Goal: Transaction & Acquisition: Purchase product/service

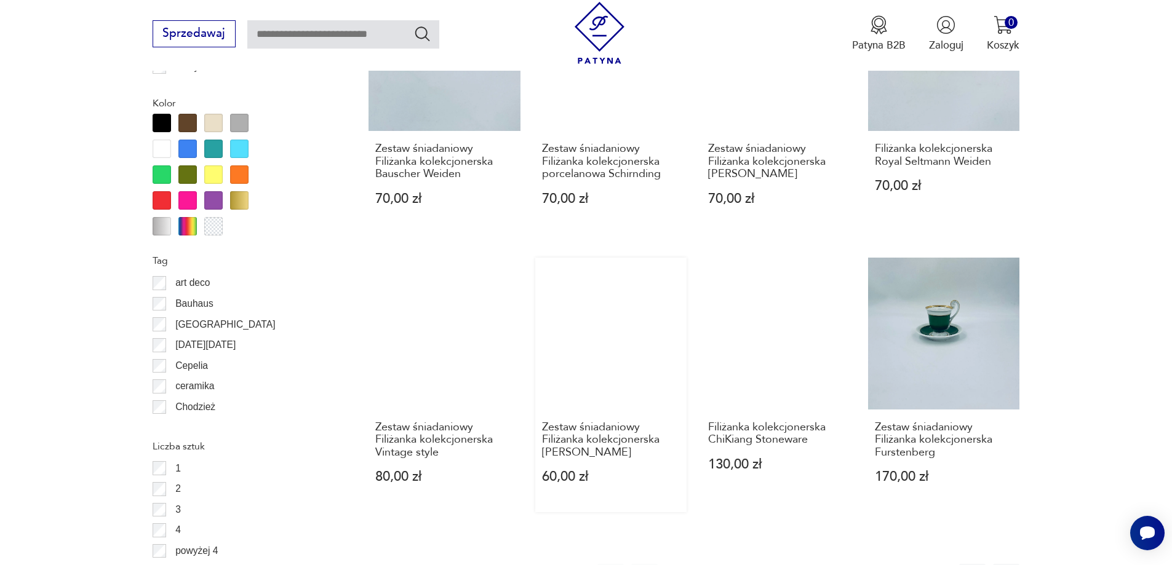
scroll to position [1269, 0]
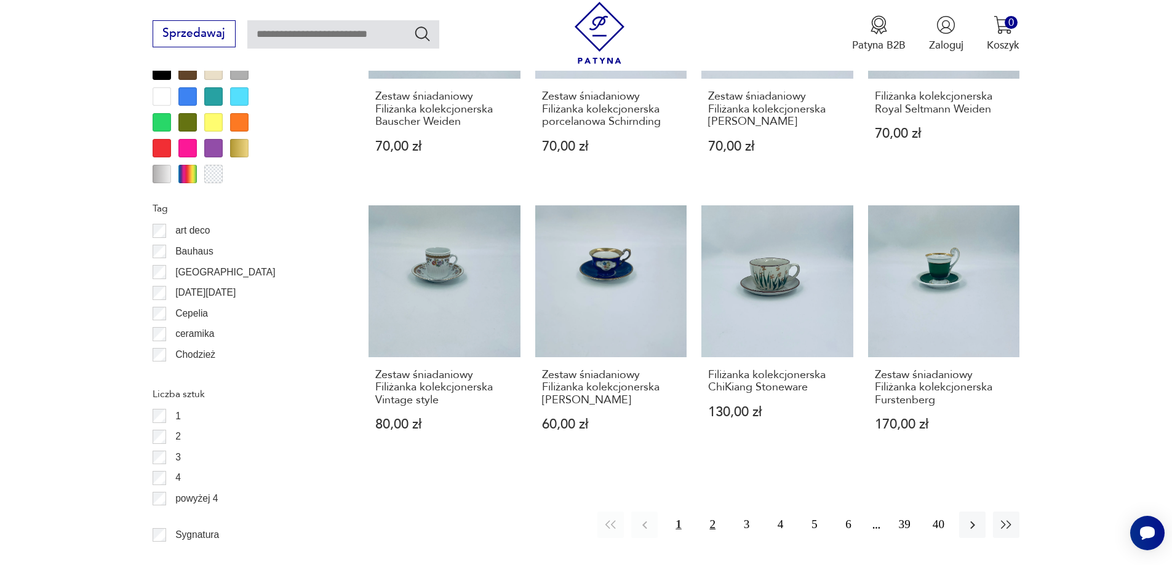
click at [714, 523] on button "2" at bounding box center [712, 525] width 26 height 26
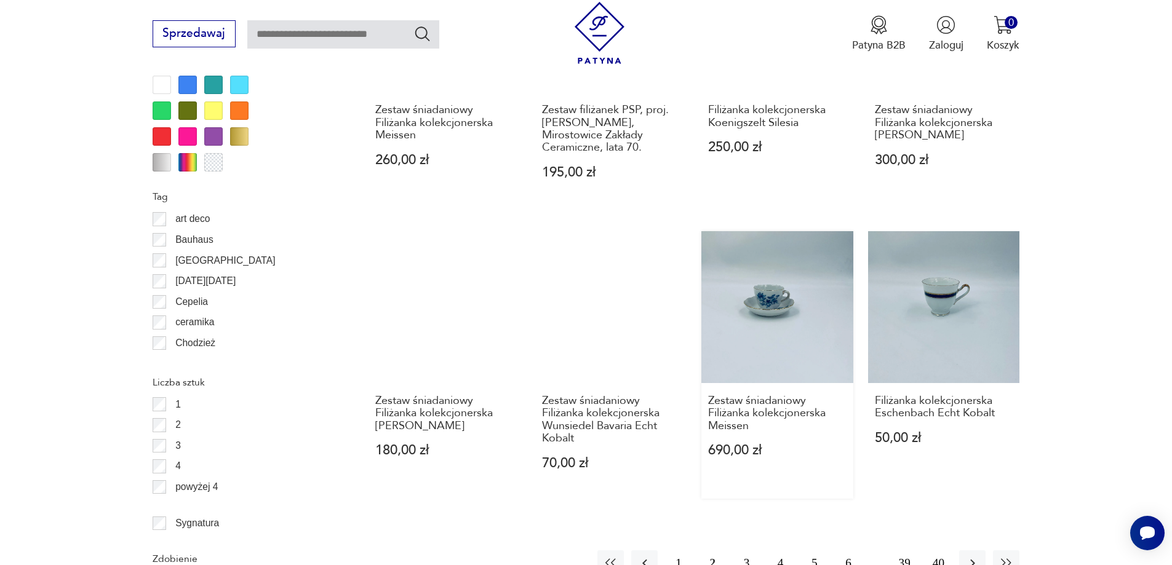
scroll to position [1578, 0]
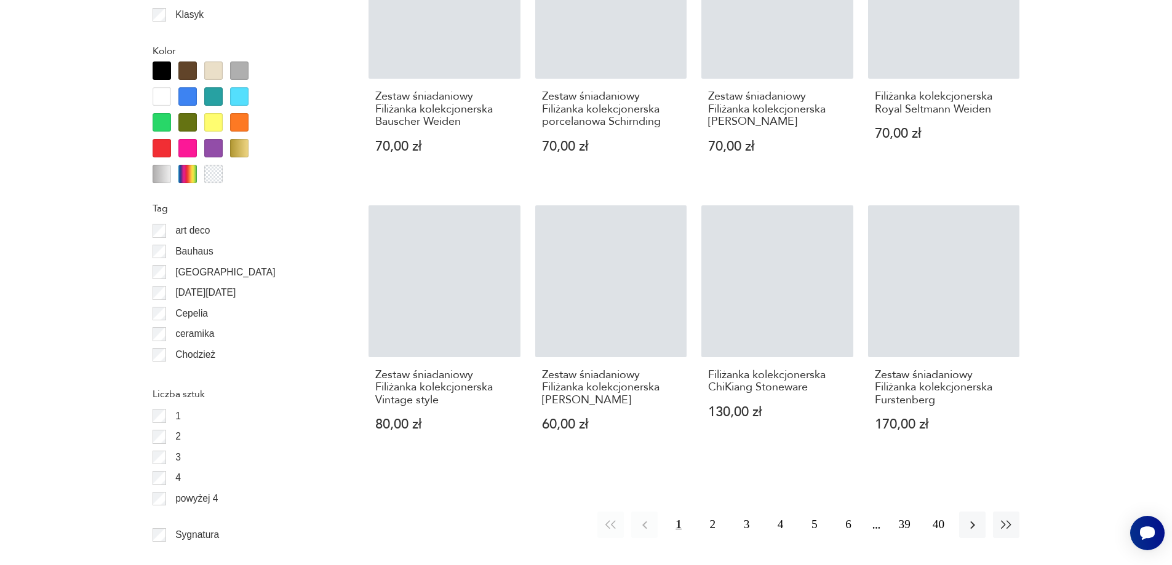
scroll to position [40, 0]
